Goal: Transaction & Acquisition: Purchase product/service

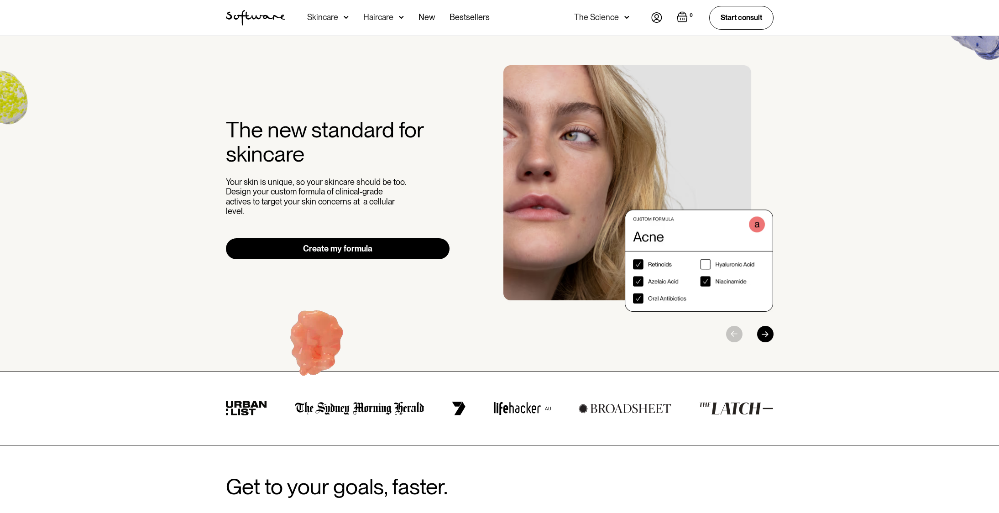
click at [320, 14] on div "Skincare" at bounding box center [322, 17] width 31 height 9
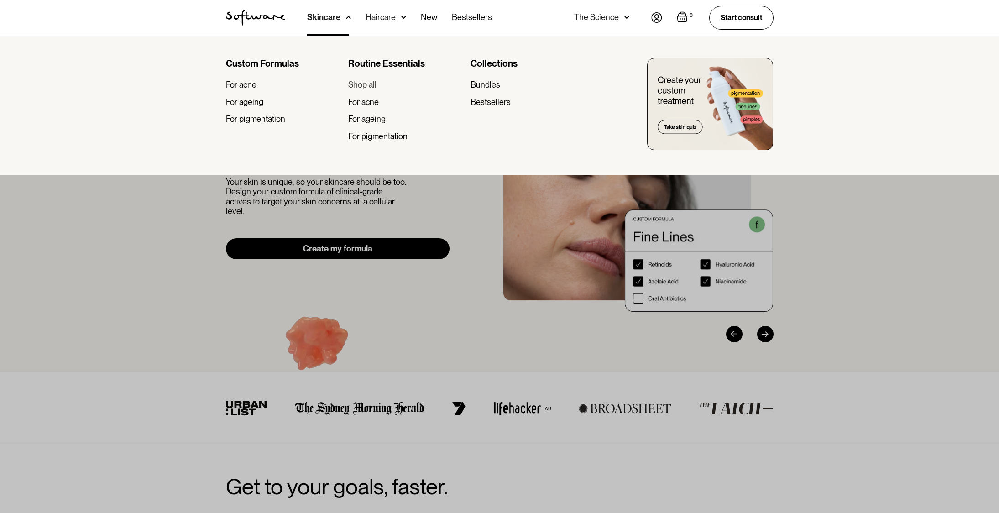
click at [369, 81] on div "Shop all" at bounding box center [362, 85] width 28 height 10
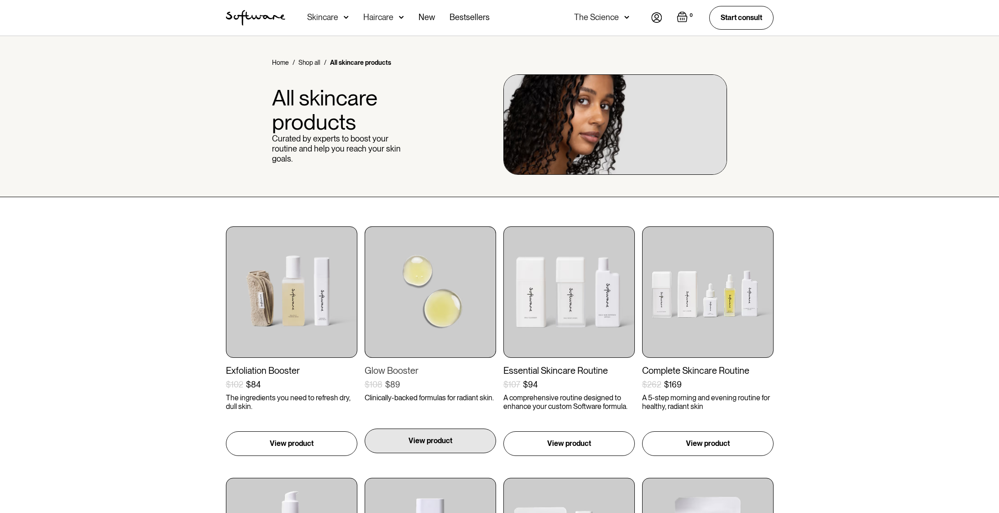
click at [427, 450] on div "View product" at bounding box center [430, 441] width 131 height 25
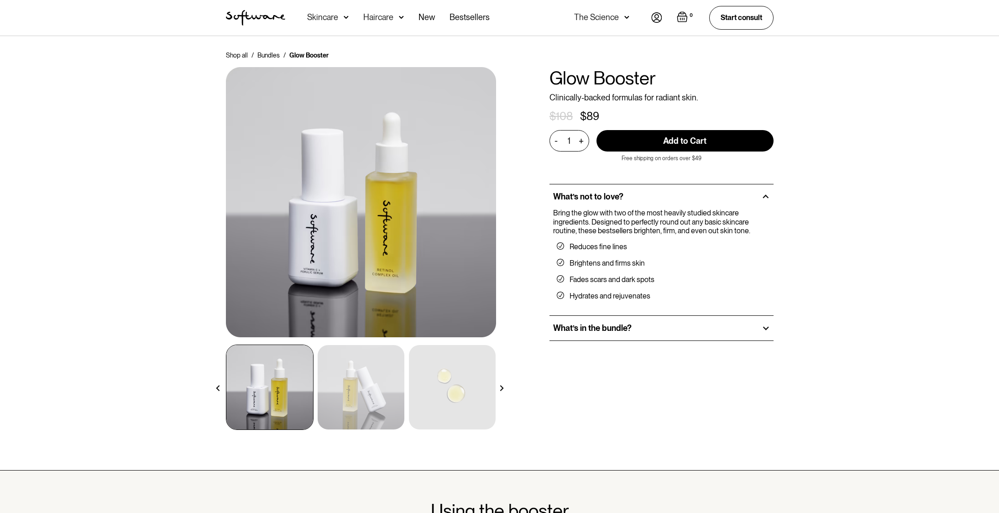
click at [643, 133] on input "Add to Cart" at bounding box center [685, 140] width 177 height 21
type input "Add to Cart"
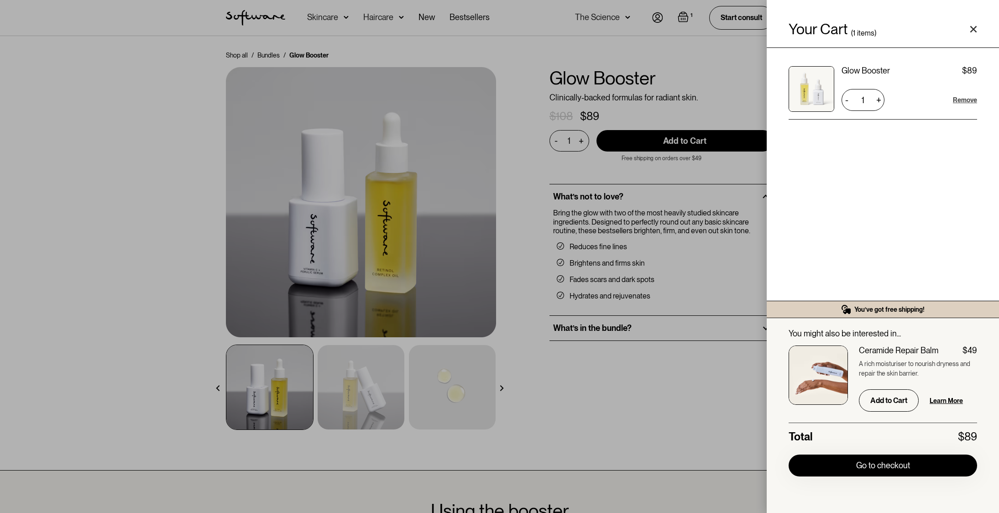
click at [962, 100] on div "Remove" at bounding box center [965, 99] width 24 height 9
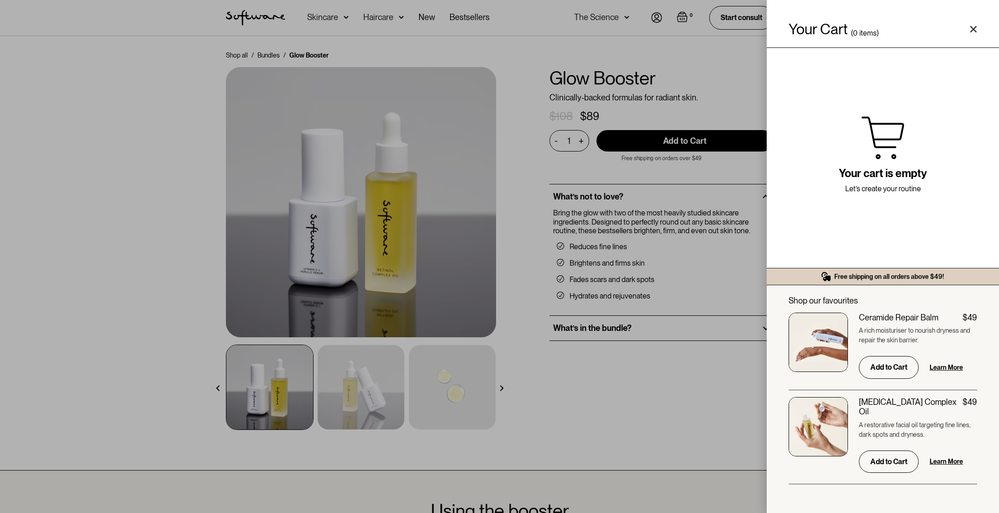
click at [324, 17] on div "Your Cart ( 0 items) Free shipping on all orders above $49! You might also be i…" at bounding box center [499, 256] width 999 height 513
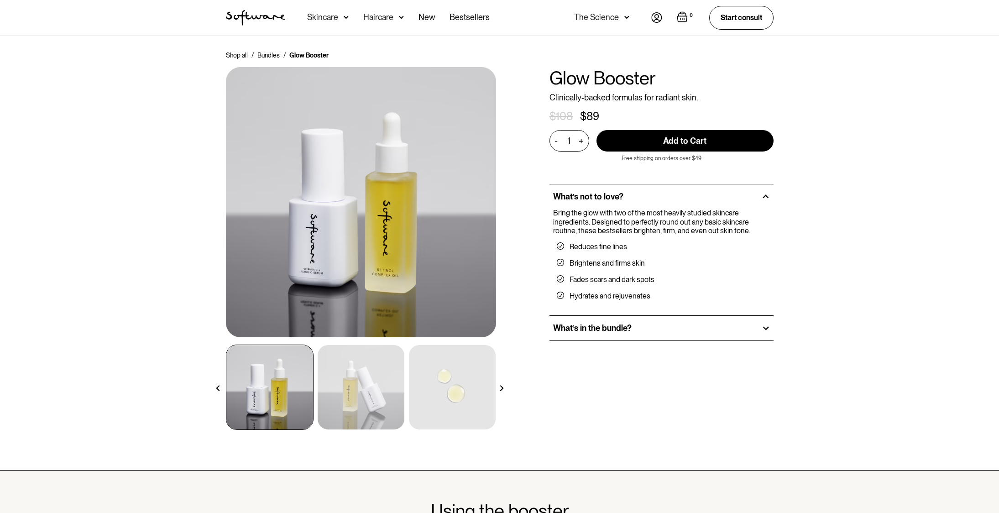
click at [317, 17] on div "Skincare" at bounding box center [322, 17] width 31 height 9
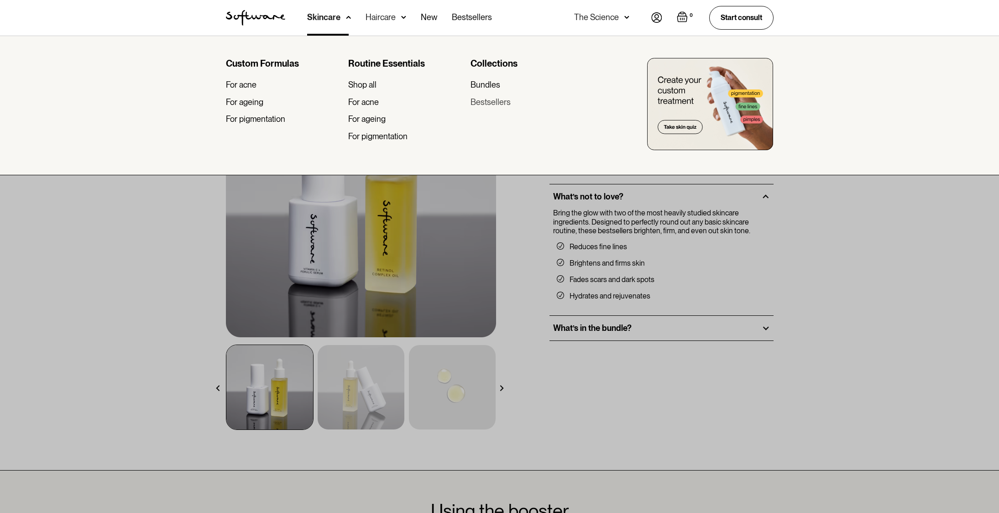
click at [480, 98] on div "Bestsellers" at bounding box center [491, 102] width 40 height 10
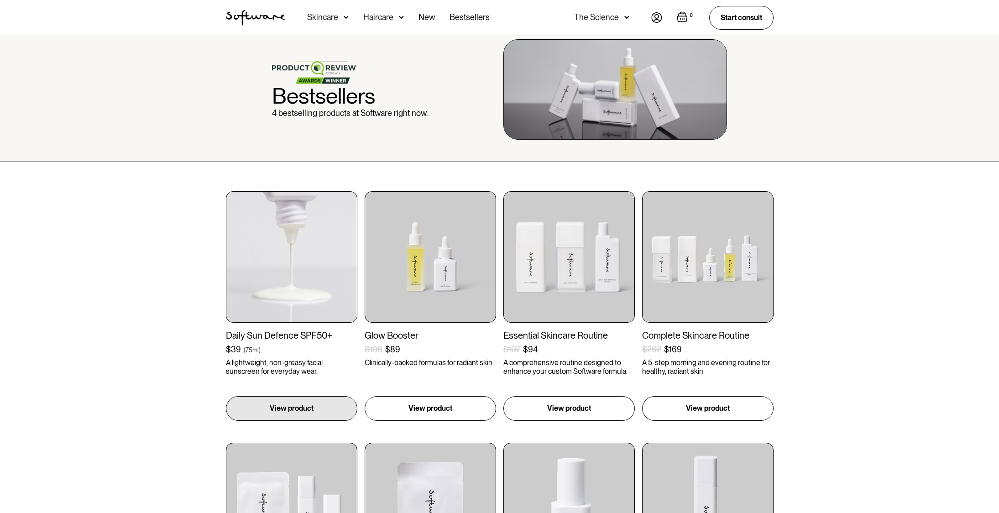
scroll to position [53, 0]
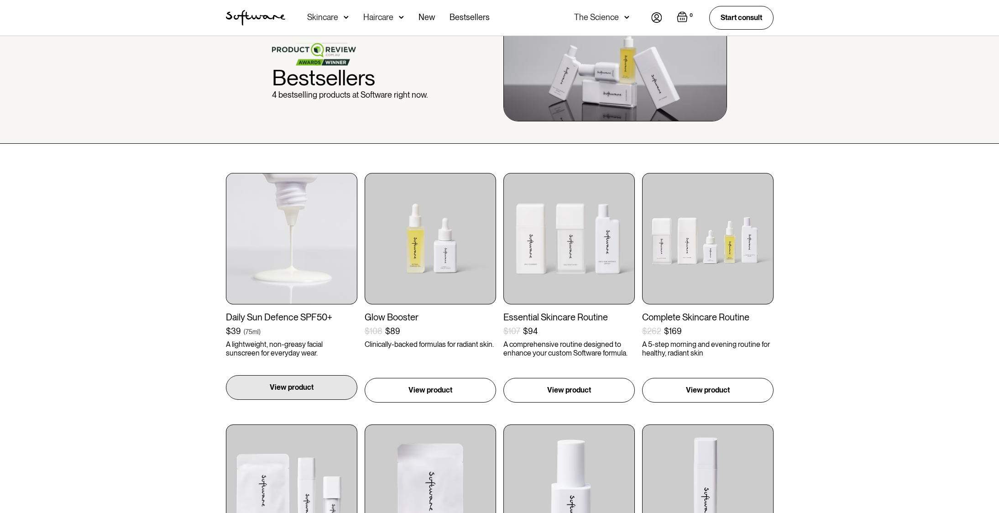
click at [306, 393] on p "View product" at bounding box center [292, 387] width 44 height 11
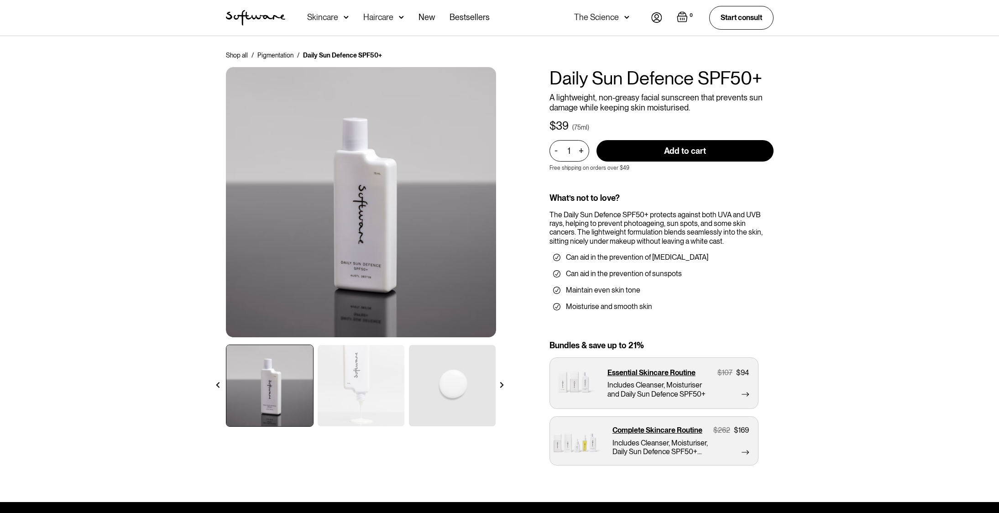
click at [694, 159] on input "Add to cart" at bounding box center [685, 150] width 177 height 21
type input "Add to cart"
